Goal: Communication & Community: Answer question/provide support

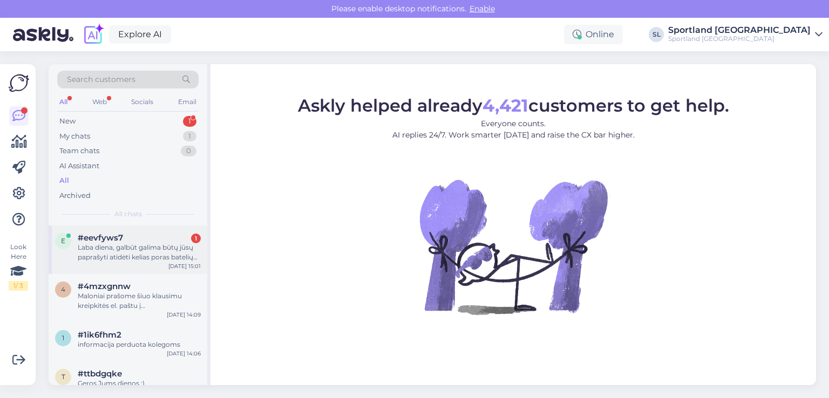
click at [106, 229] on div "e #eevfyws7 1 Laba diena, galbūt galima būtų jūsų paprašyti atidėti kelias pora…" at bounding box center [128, 249] width 159 height 49
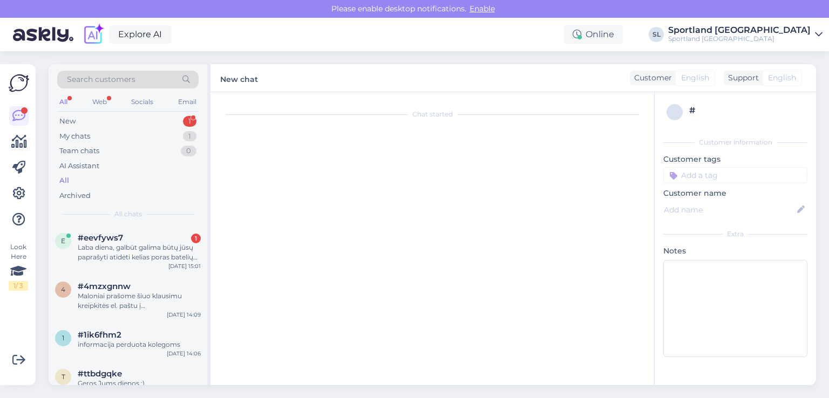
scroll to position [2820, 0]
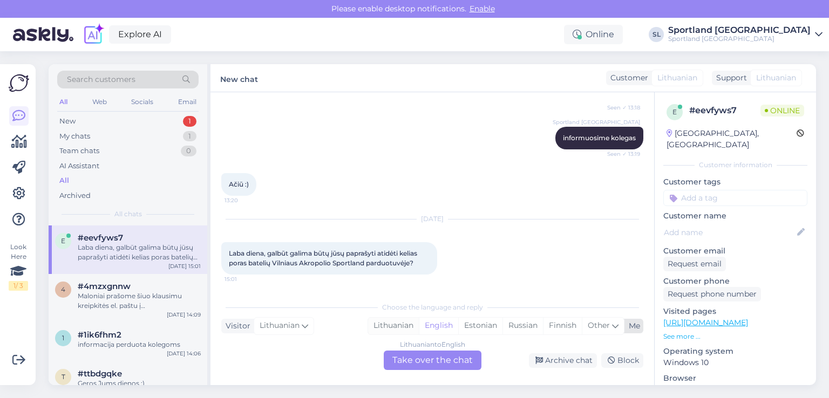
click at [395, 323] on div "Lithuanian" at bounding box center [393, 326] width 51 height 16
click at [416, 355] on div "Lithuanian to Lithuanian Take over the chat" at bounding box center [433, 360] width 98 height 19
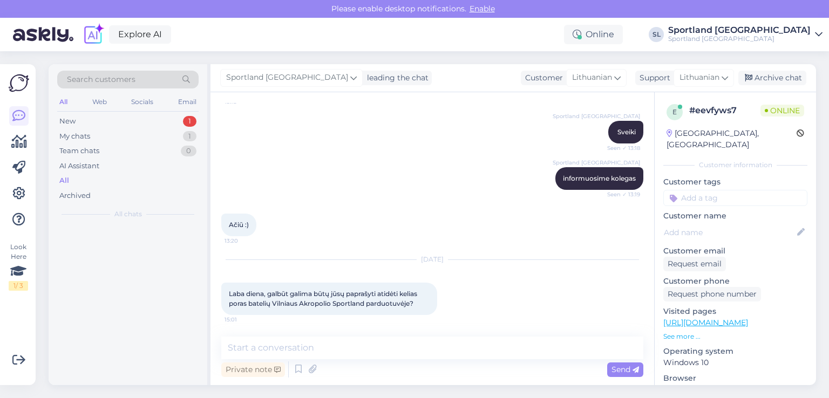
scroll to position [2779, 0]
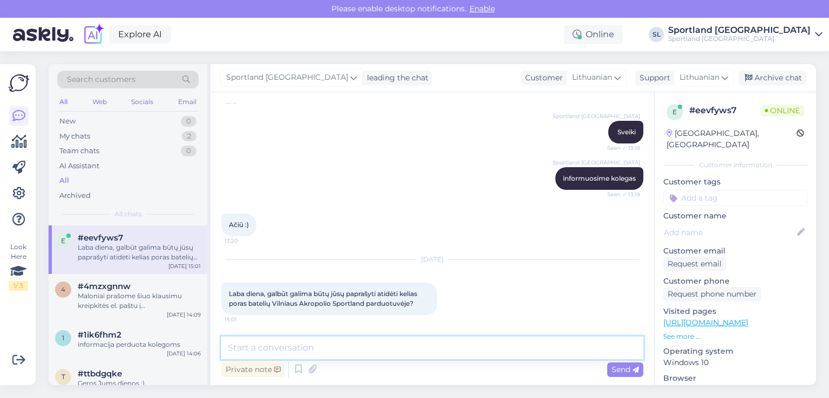
click at [385, 358] on textarea at bounding box center [432, 348] width 422 height 23
type textarea "Sveiki"
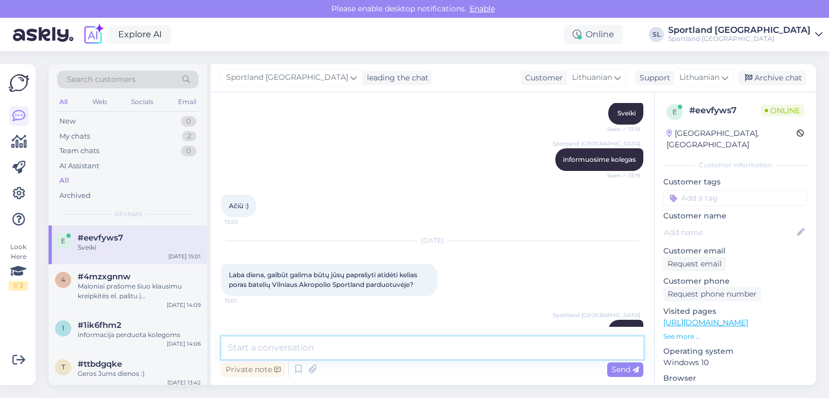
scroll to position [2826, 0]
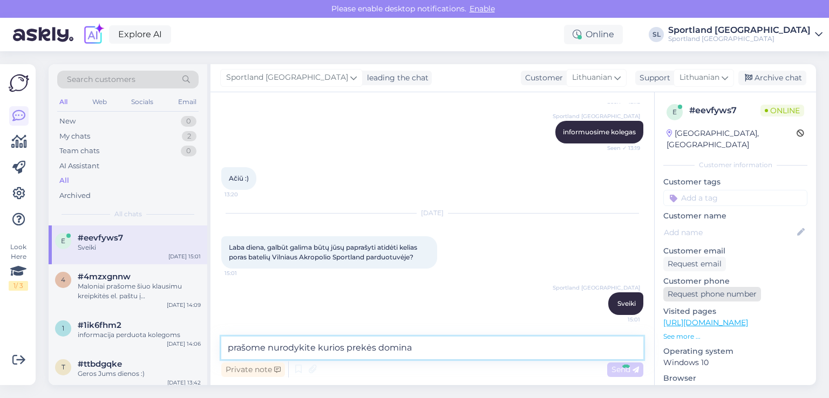
type textarea "prašome nurodykite kurios prekės dominas"
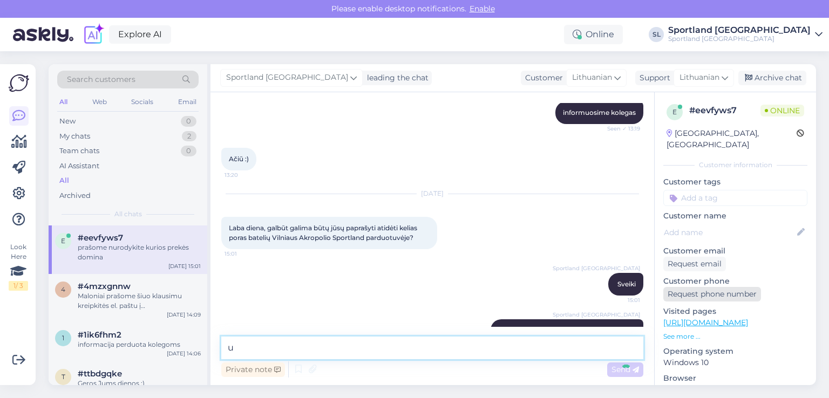
scroll to position [2872, 0]
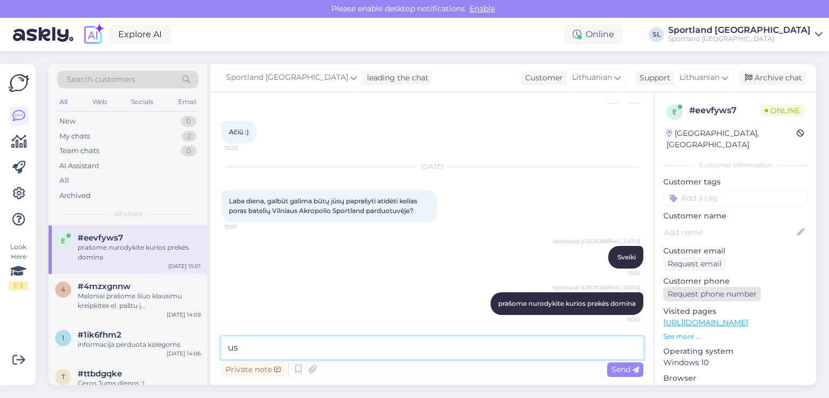
type textarea "u"
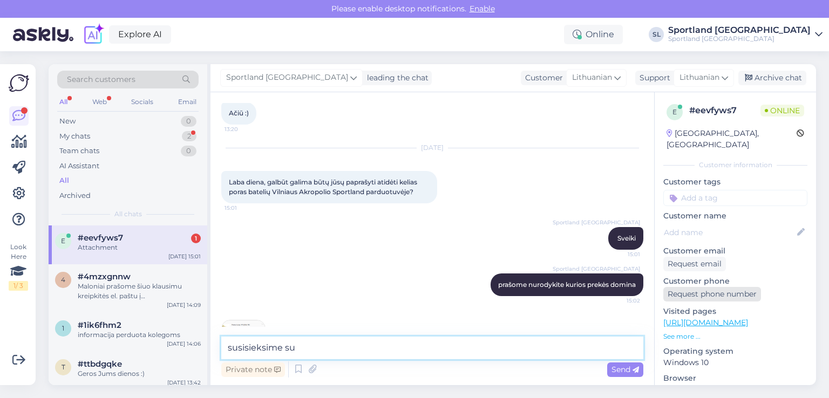
scroll to position [2940, 0]
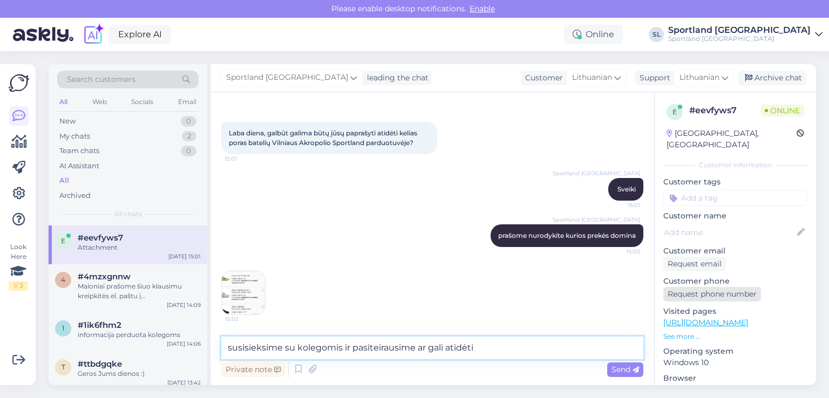
type textarea "susisieksime su kolegomis ir pasiteirausime ar gali atidėti"
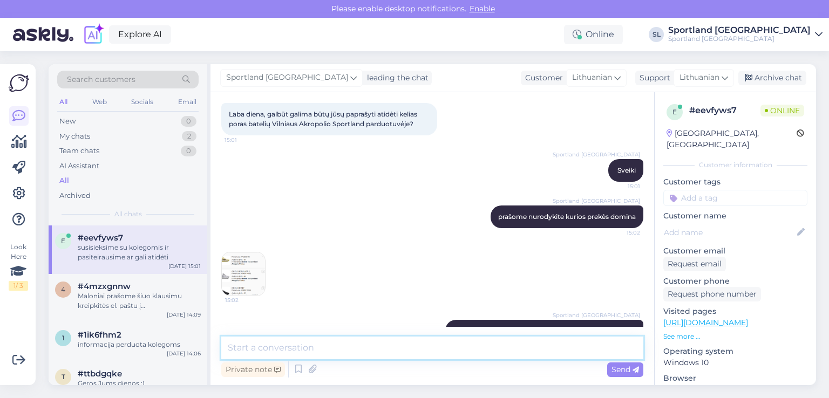
scroll to position [2986, 0]
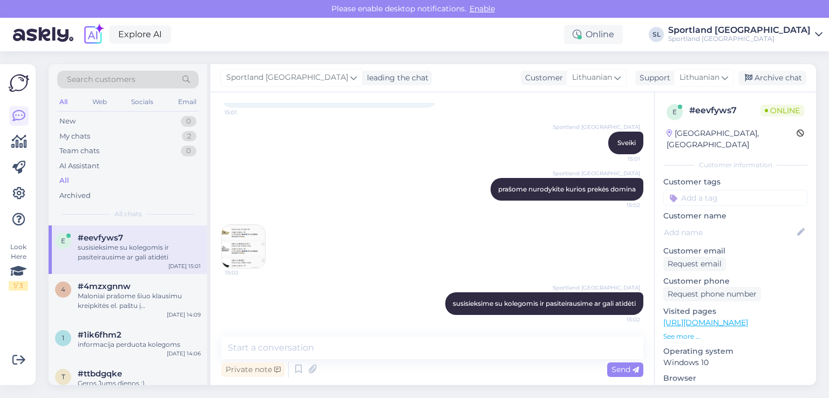
click at [237, 246] on img at bounding box center [243, 246] width 43 height 43
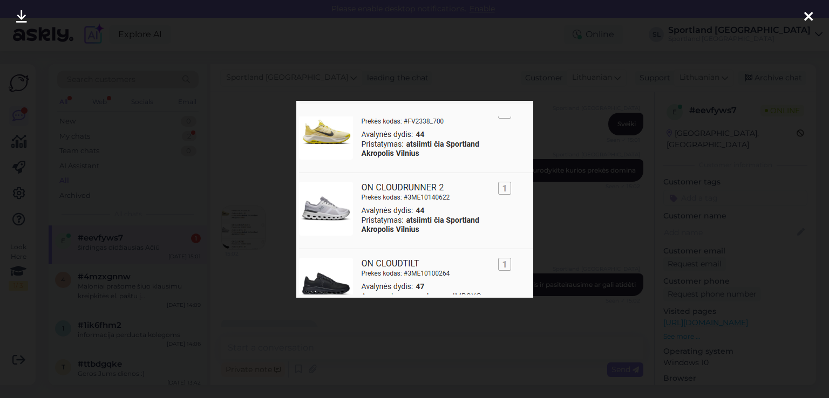
scroll to position [3033, 0]
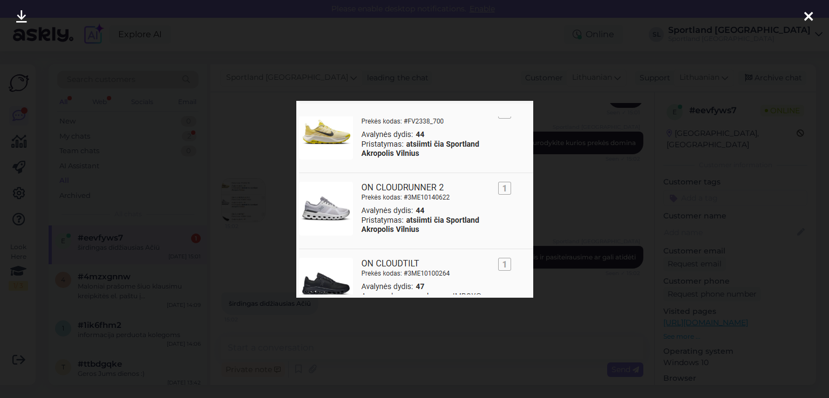
click at [810, 11] on icon at bounding box center [808, 17] width 9 height 14
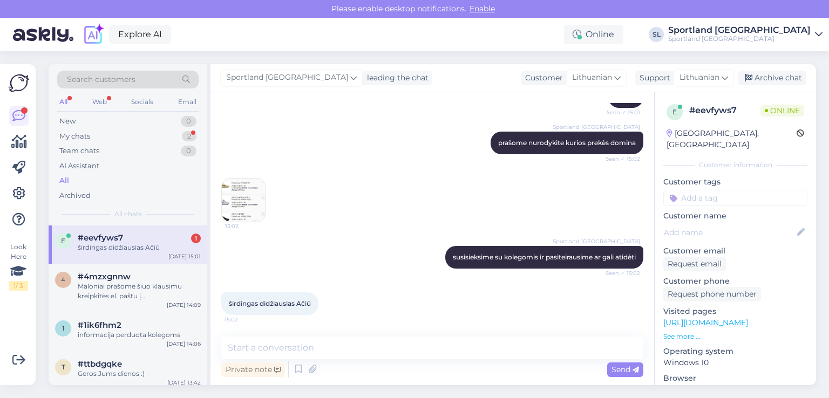
click at [224, 197] on img at bounding box center [243, 200] width 43 height 43
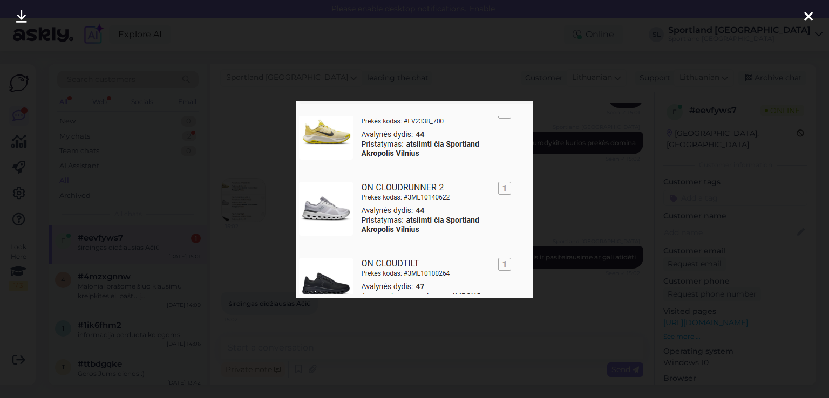
click at [811, 16] on icon at bounding box center [808, 17] width 9 height 14
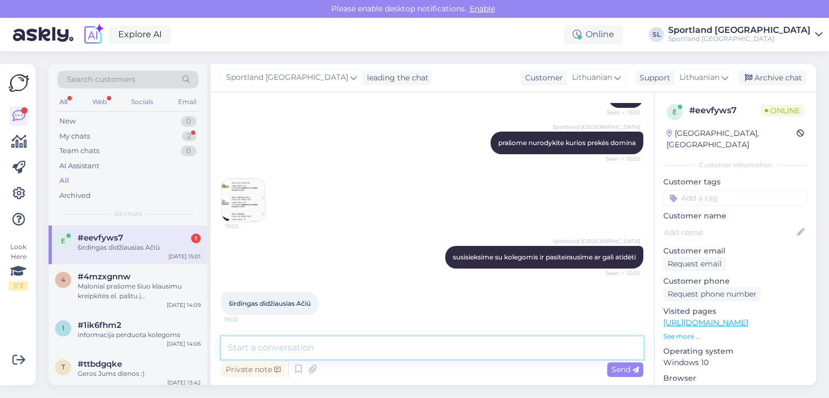
click at [355, 343] on textarea at bounding box center [432, 348] width 422 height 23
type textarea "Visos trys batų poros domina?"
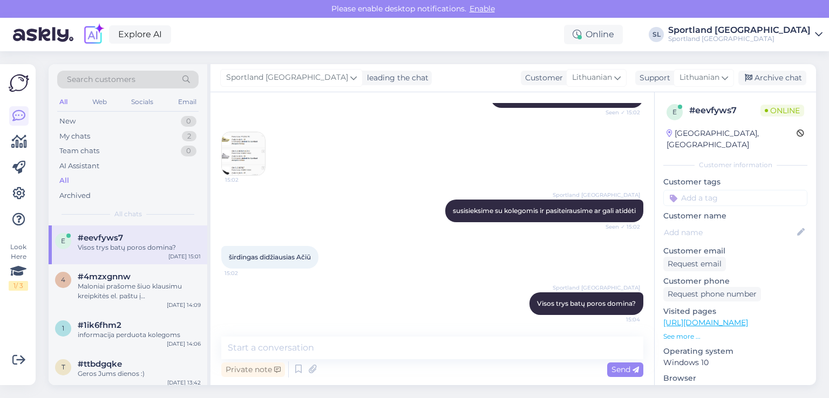
click at [243, 151] on img at bounding box center [243, 153] width 43 height 43
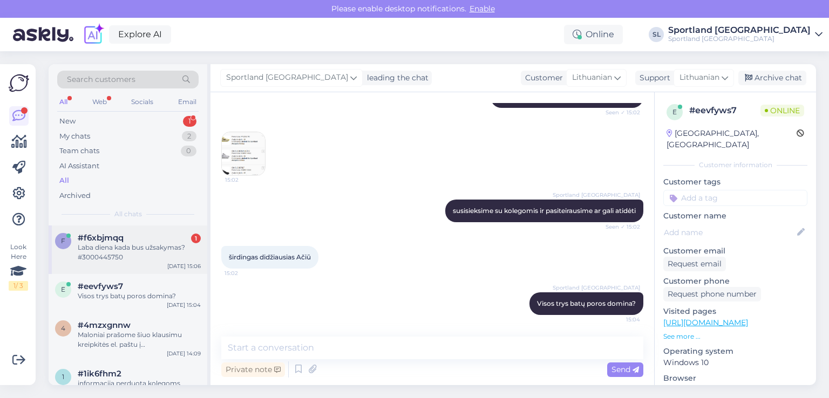
click at [106, 243] on div "Laba diena kada bus užsakymas? #3000445750" at bounding box center [139, 252] width 123 height 19
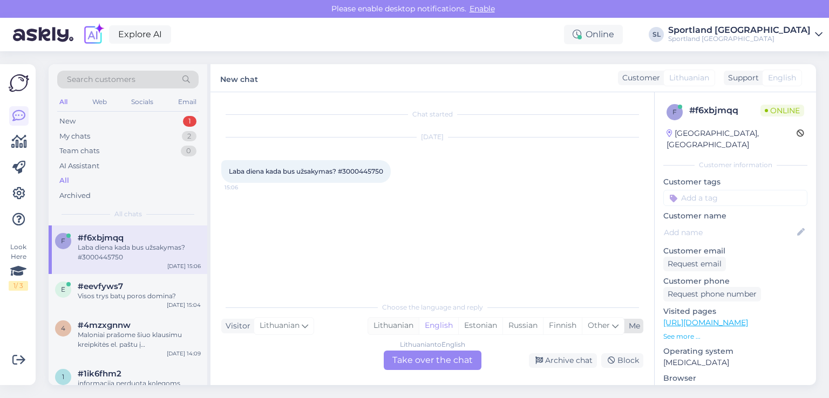
click at [388, 319] on div "Lithuanian" at bounding box center [393, 326] width 51 height 16
click at [412, 363] on div "Lithuanian to Lithuanian Take over the chat" at bounding box center [433, 360] width 98 height 19
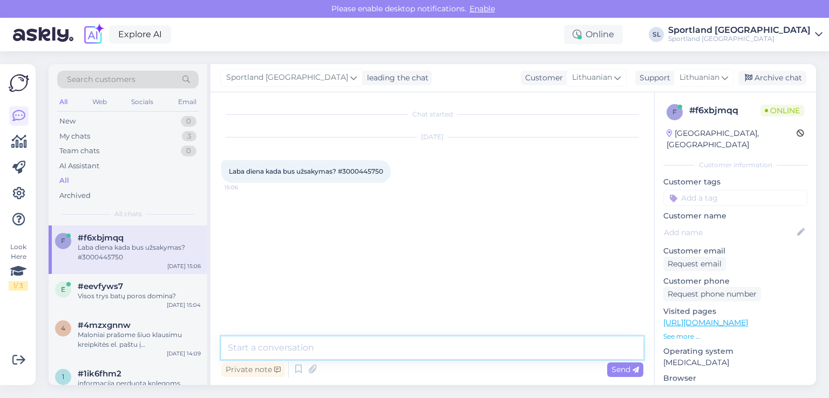
click at [353, 346] on textarea at bounding box center [432, 348] width 422 height 23
type textarea "Sveiki"
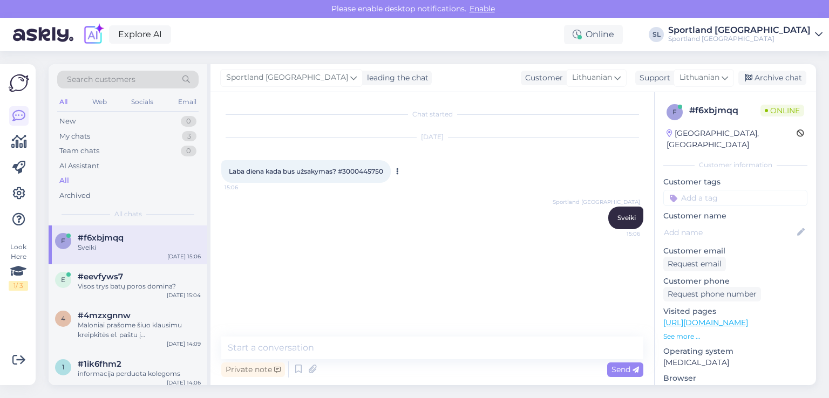
click at [363, 163] on div "Laba diena kada bus užsakymas? #3000445750 15:06" at bounding box center [305, 171] width 169 height 23
click at [356, 174] on span "Laba diena kada bus užsakymas? #3000445750" at bounding box center [306, 171] width 154 height 8
copy div "3000445750 15:06"
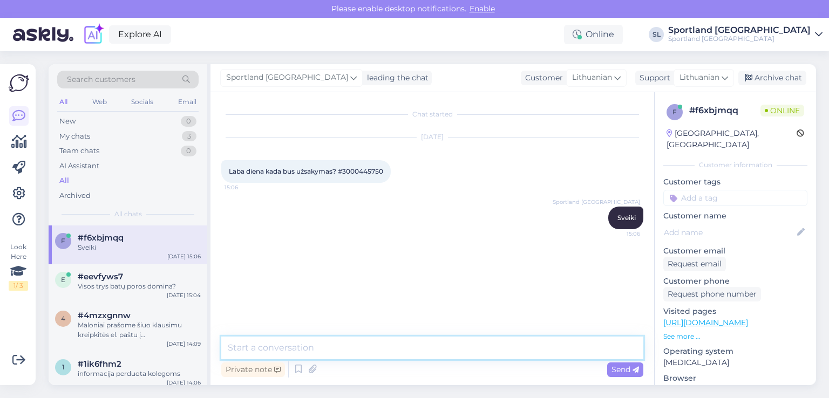
click at [278, 344] on textarea at bounding box center [432, 348] width 422 height 23
paste textarea "CC860011206EE"
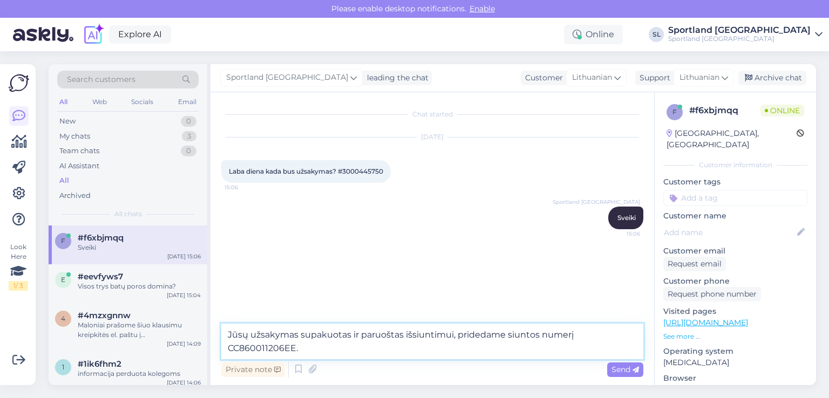
type textarea "Jūsų užsakymas supakuotas ir paruoštas išsiuntimui, pridedame siuntos numerį CC…"
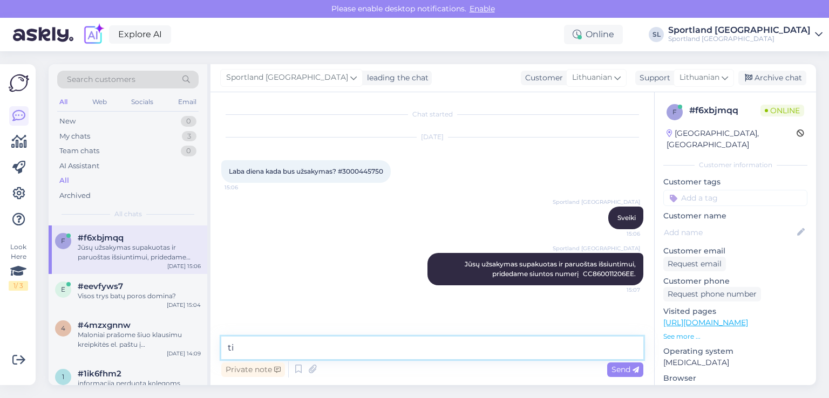
type textarea "t"
type textarea "Artimiausiau metu siunta bus perduota kurjeriui."
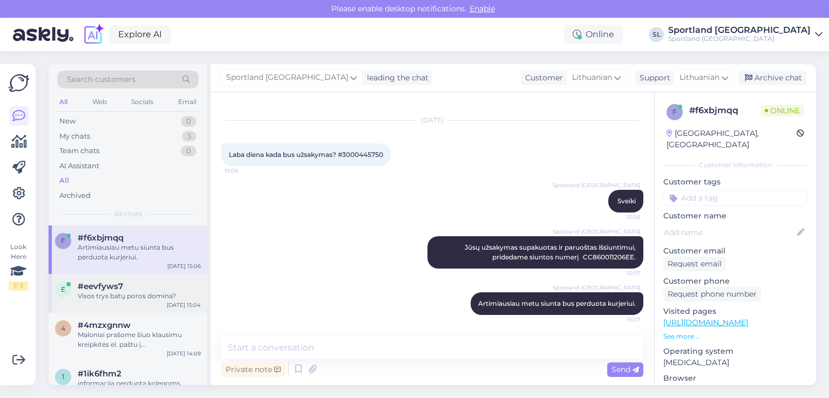
click at [112, 291] on div "Visos trys batų poros domina?" at bounding box center [139, 296] width 123 height 10
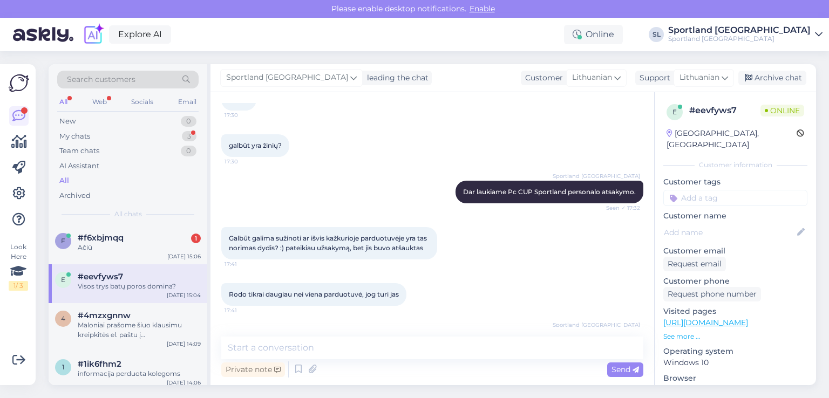
scroll to position [1946, 0]
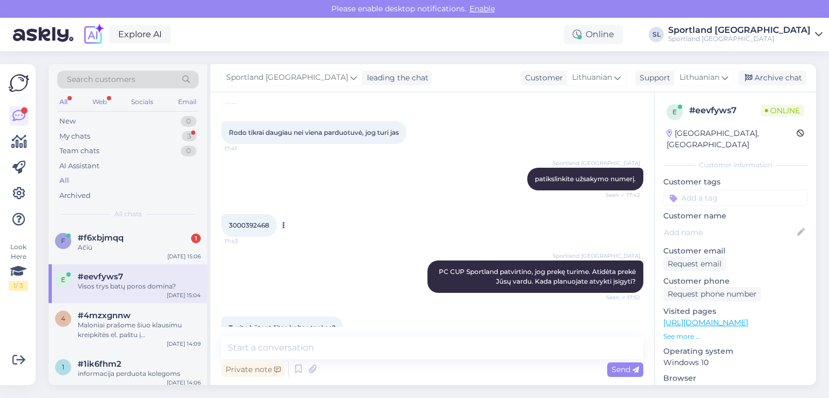
click at [251, 237] on div "3000392468 17:43" at bounding box center [249, 225] width 56 height 23
click at [250, 229] on span "3000392468" at bounding box center [249, 225] width 40 height 8
copy div "3000392468 17:43"
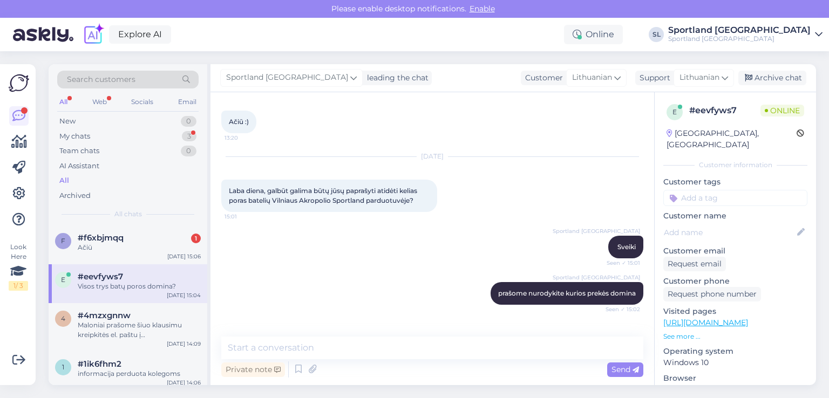
scroll to position [3079, 0]
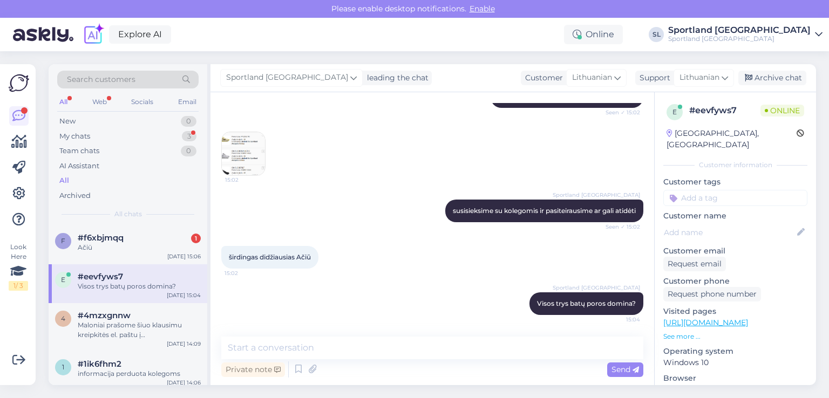
click at [254, 148] on img at bounding box center [243, 153] width 43 height 43
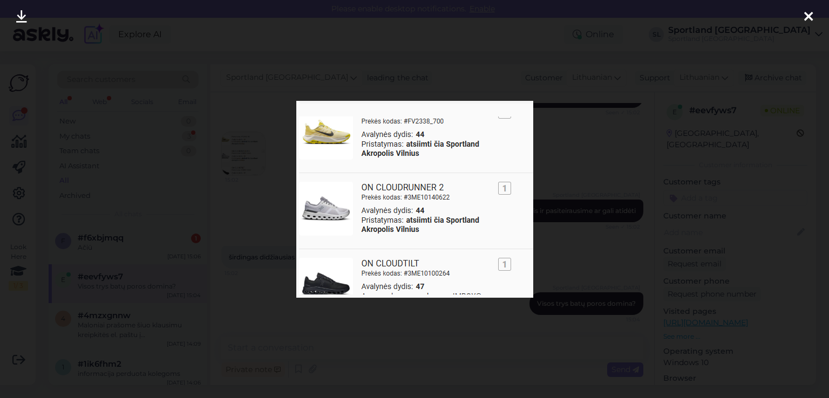
click at [811, 11] on icon at bounding box center [808, 17] width 9 height 14
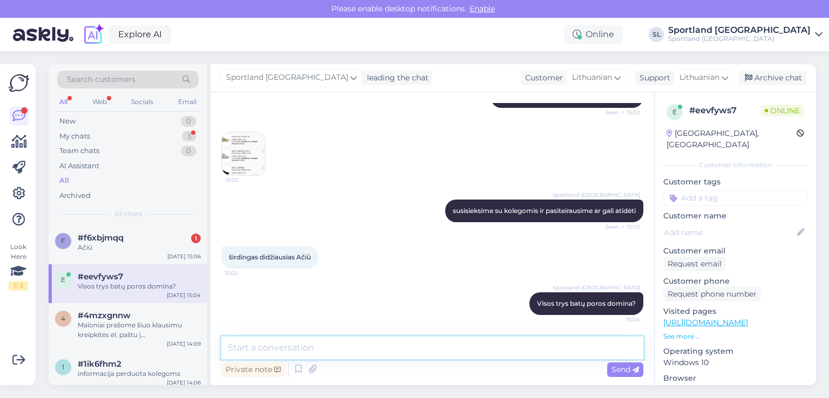
click at [385, 345] on textarea at bounding box center [432, 348] width 422 height 23
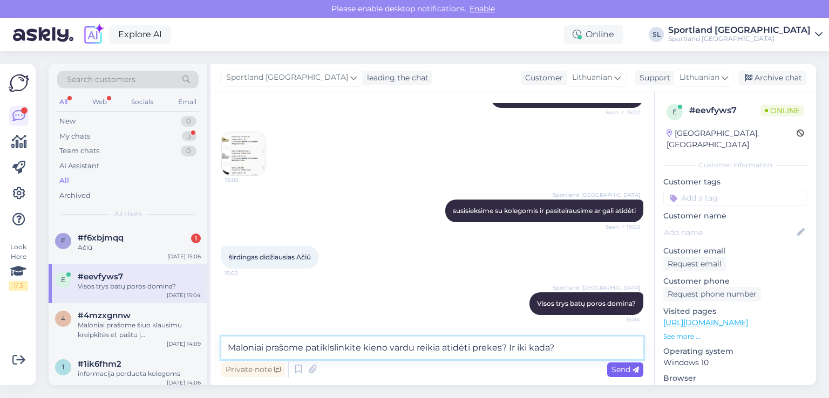
type textarea "Maloniai prašome patiklslinkite kieno vardu reikia atidėti prekes? Ir iki kada?"
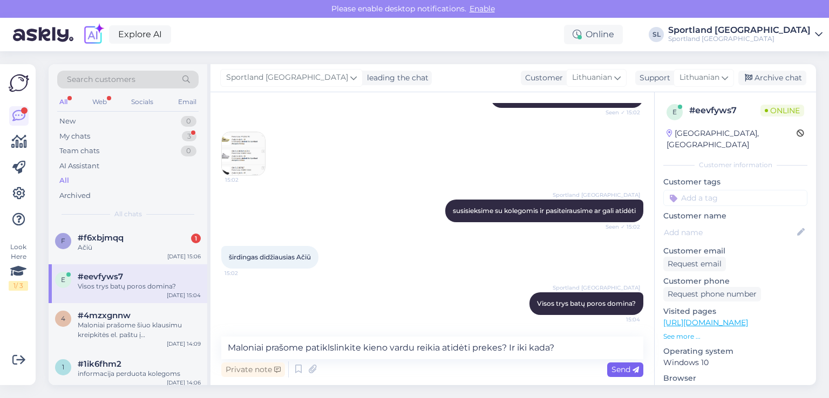
click at [619, 363] on div "Send" at bounding box center [625, 370] width 36 height 15
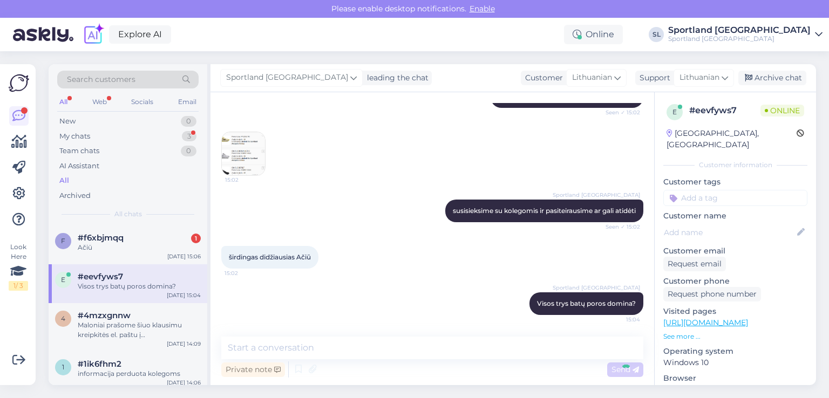
scroll to position [3135, 0]
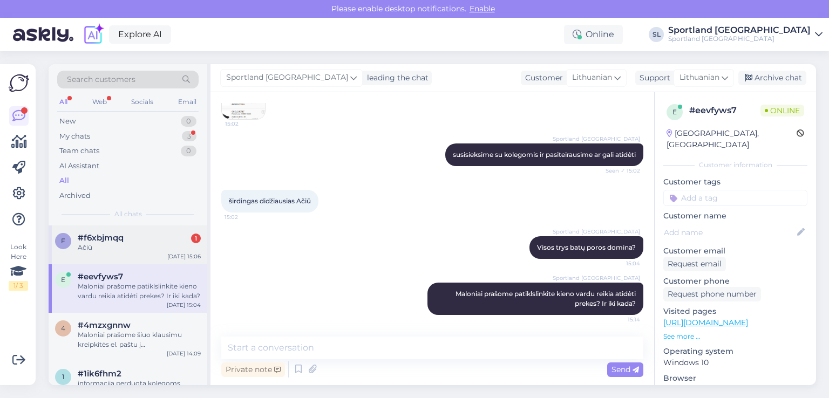
click at [90, 229] on div "f #f6xbjmqq 1 Ačiū [DATE] 15:06" at bounding box center [128, 244] width 159 height 39
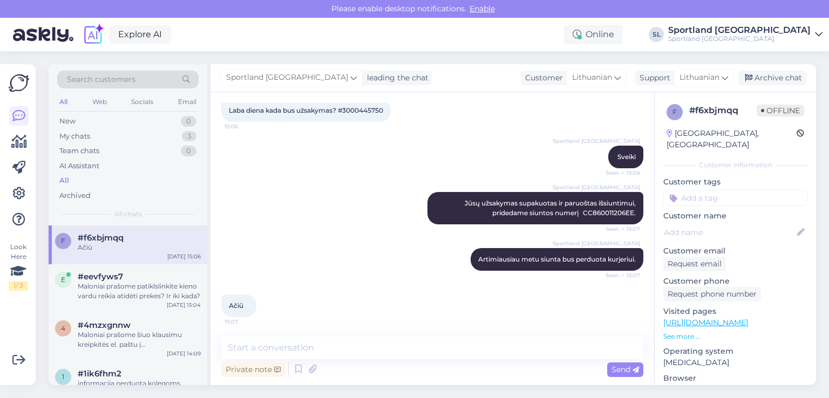
scroll to position [63, 0]
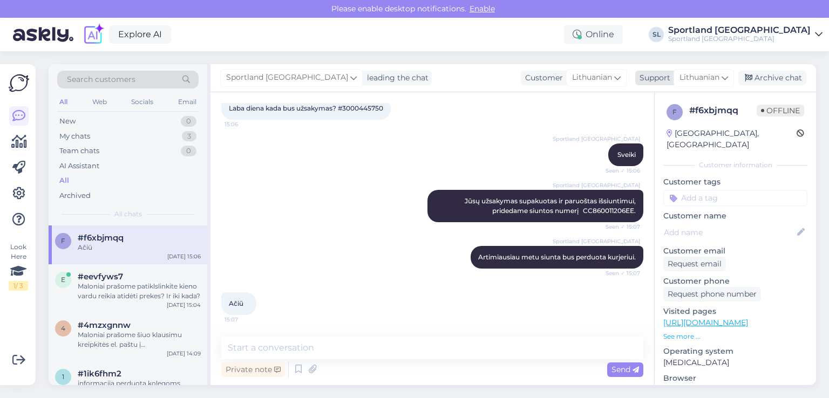
drag, startPoint x: 755, startPoint y: 80, endPoint x: 731, endPoint y: 77, distance: 23.4
click at [755, 80] on div "Archive chat" at bounding box center [772, 78] width 68 height 15
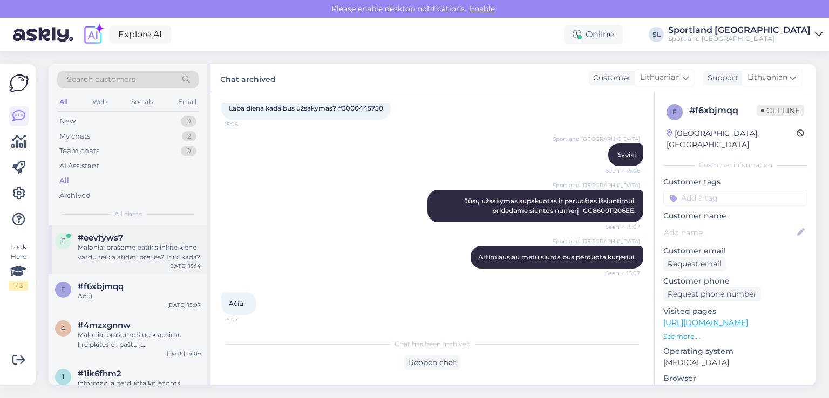
click at [131, 240] on div "#eevfyws7" at bounding box center [139, 238] width 123 height 10
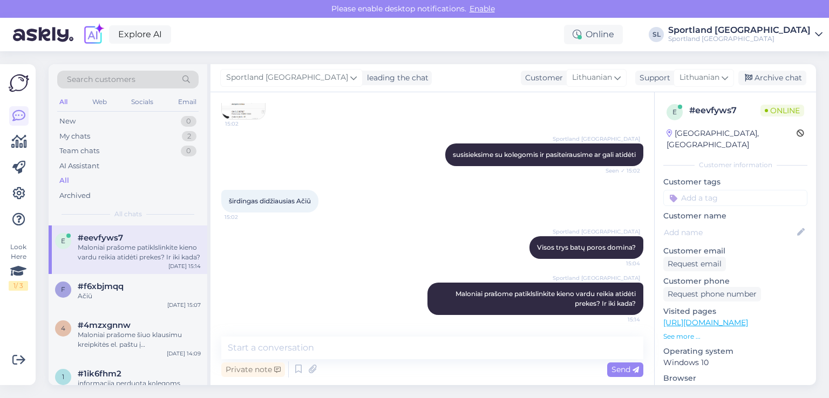
scroll to position [3135, 0]
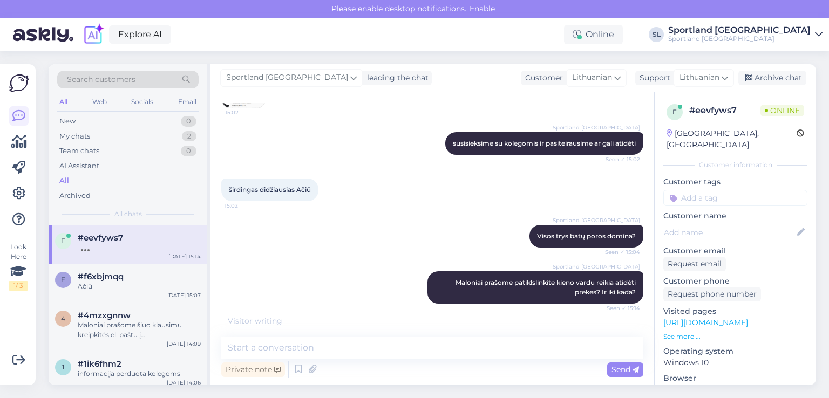
drag, startPoint x: 427, startPoint y: 413, endPoint x: 432, endPoint y: 419, distance: 6.9
click at [432, 398] on html "Please enable desktop notifications. Enable Explore AI Online SL Sportland [GEO…" at bounding box center [414, 199] width 829 height 398
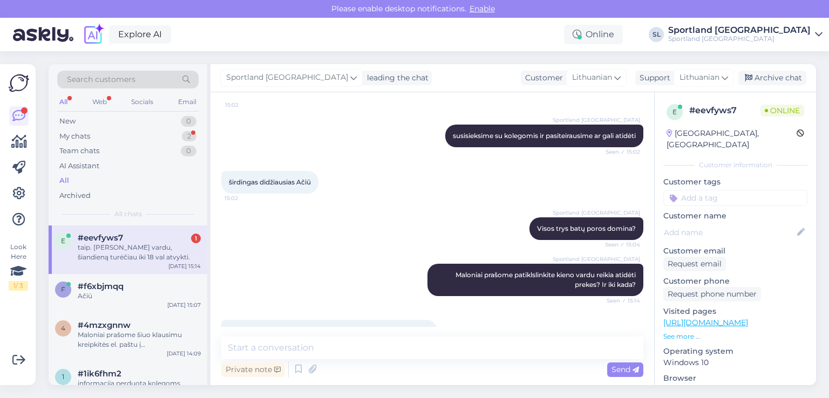
scroll to position [3182, 0]
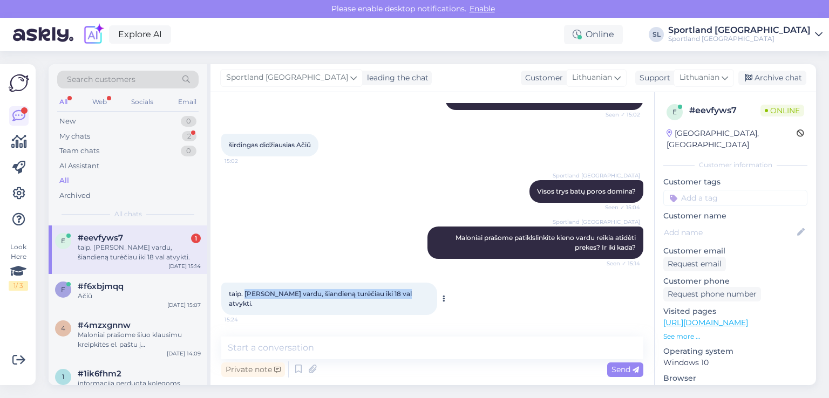
drag, startPoint x: 245, startPoint y: 303, endPoint x: 402, endPoint y: 303, distance: 156.4
click at [402, 303] on div "taip. [PERSON_NAME] vardu, šiandieną turėčiau iki 18 val atvykti. 15:24" at bounding box center [329, 299] width 216 height 32
copy span "[PERSON_NAME] vardu, šiandieną turėčiau iki 18 val atvykti."
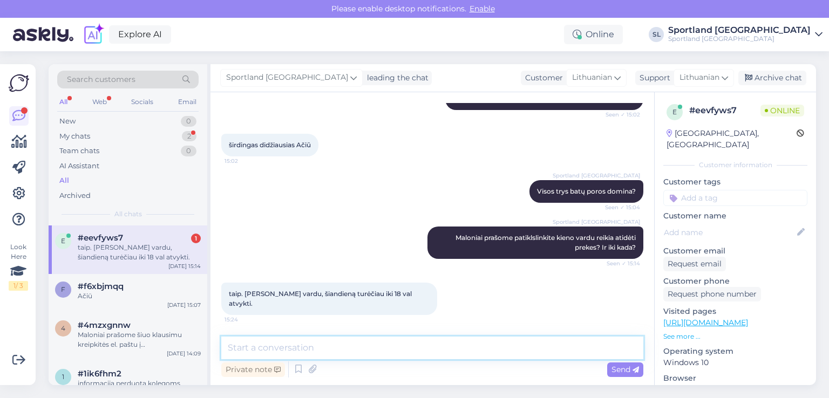
click at [311, 347] on textarea at bounding box center [432, 348] width 422 height 23
click at [320, 347] on textarea "Dėkojame, prekės atodėtos, infromaciją kolegoms perduota." at bounding box center [432, 348] width 422 height 23
drag, startPoint x: 340, startPoint y: 348, endPoint x: 275, endPoint y: 340, distance: 65.3
click at [276, 340] on textarea "Dėkojame, prekės atidėtos, infromaciją kolegoms perduota." at bounding box center [432, 348] width 422 height 23
click at [289, 346] on textarea "Dėkojame, infromaciją kolegoms perduota." at bounding box center [432, 348] width 422 height 23
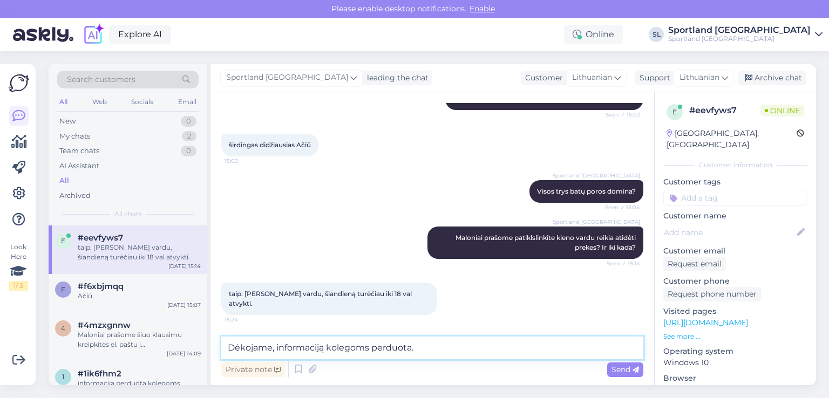
click at [323, 348] on textarea "Dėkojame, informaciją kolegoms perduota." at bounding box center [432, 348] width 422 height 23
click at [417, 347] on textarea "Dėkojame, informacija kolegoms perduota." at bounding box center [432, 348] width 422 height 23
paste textarea "[PERSON_NAME] vardu, šiandieną turėčiau iki 18 val atvykti."
drag, startPoint x: 610, startPoint y: 347, endPoint x: 420, endPoint y: 350, distance: 190.4
click at [420, 350] on textarea "Dėkojame, informacija kolegoms perduota, [PERSON_NAME] vardu, šiandieną turėčia…" at bounding box center [432, 348] width 422 height 23
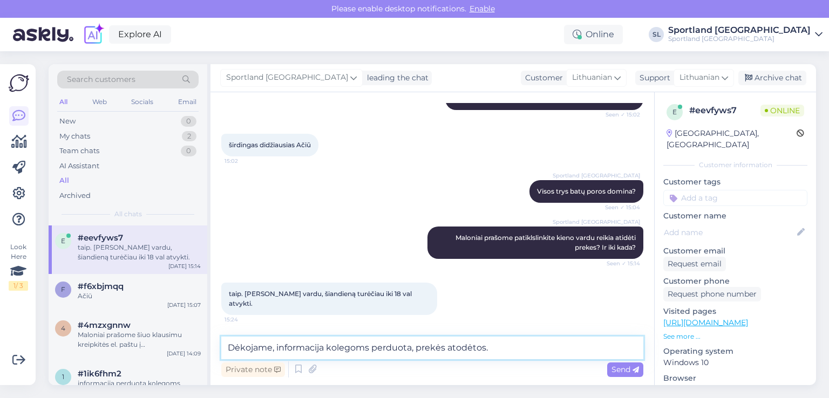
click at [463, 346] on textarea "Dėkojame, informacija kolegoms perduota, prekės atodėtos." at bounding box center [432, 348] width 422 height 23
type textarea "Dėkojame, informacija kolegoms perduota, prekės atidėtos."
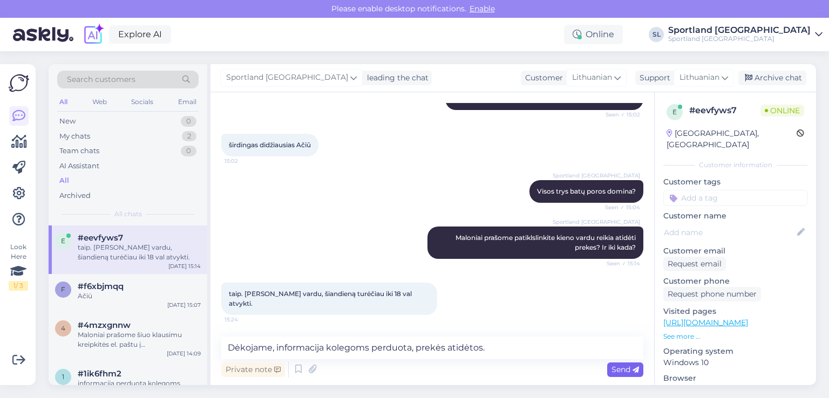
click at [611, 363] on div "Send" at bounding box center [625, 370] width 36 height 15
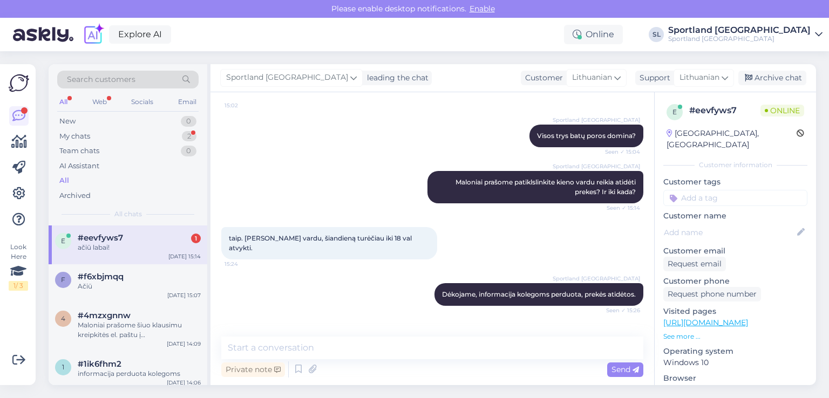
scroll to position [3274, 0]
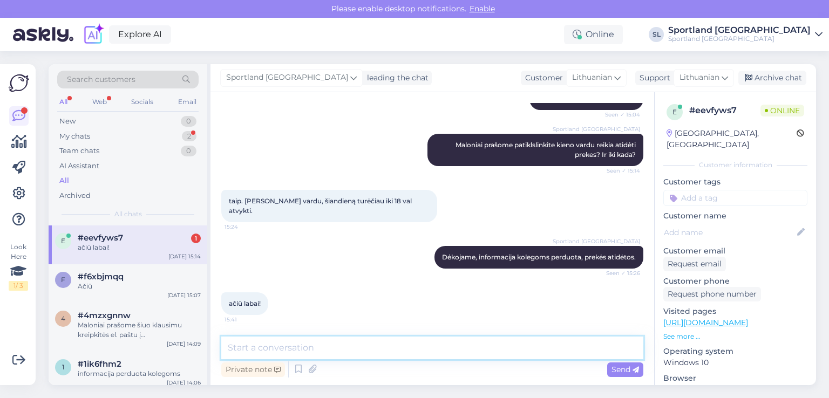
click at [349, 344] on textarea at bounding box center [432, 348] width 422 height 23
type textarea "Geros dienos Jums :)"
